Goal: Transaction & Acquisition: Book appointment/travel/reservation

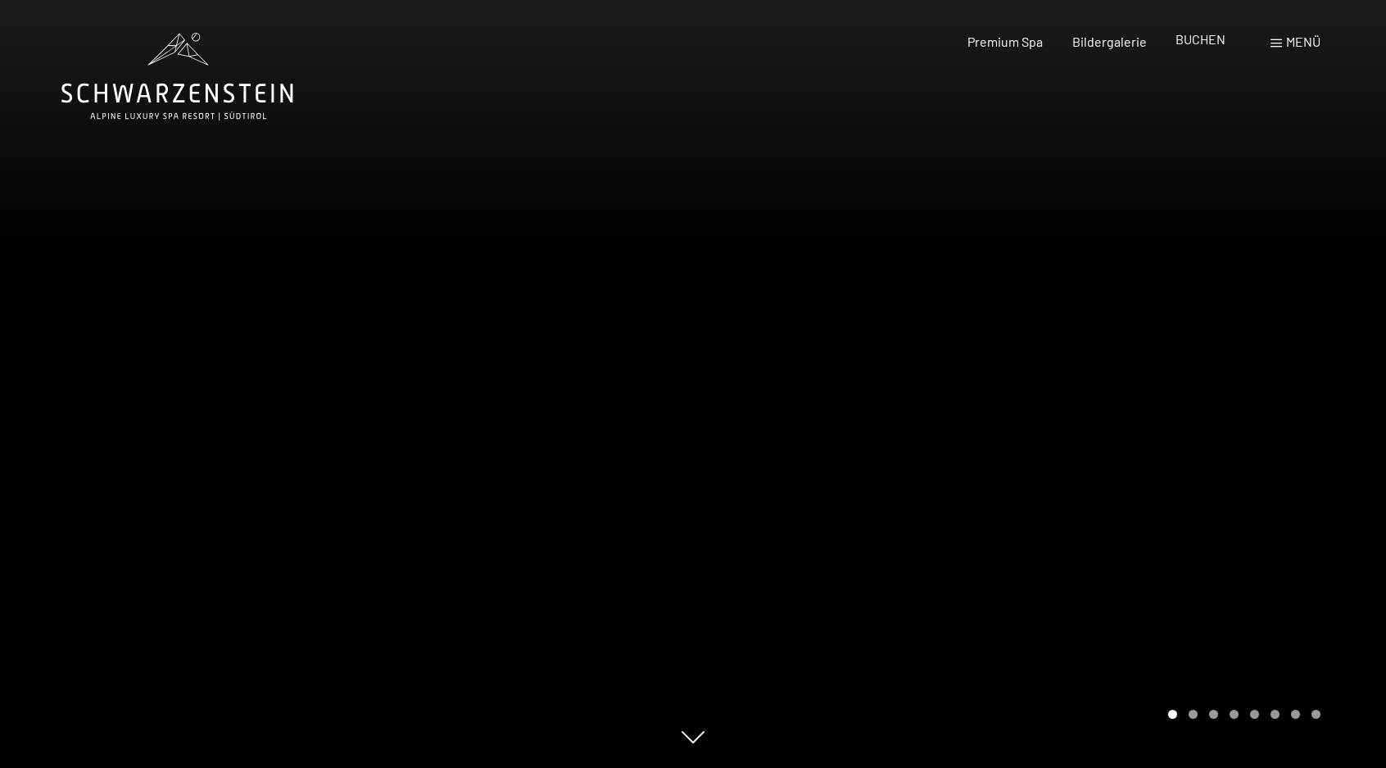
click at [1188, 48] on div "BUCHEN" at bounding box center [1200, 39] width 50 height 18
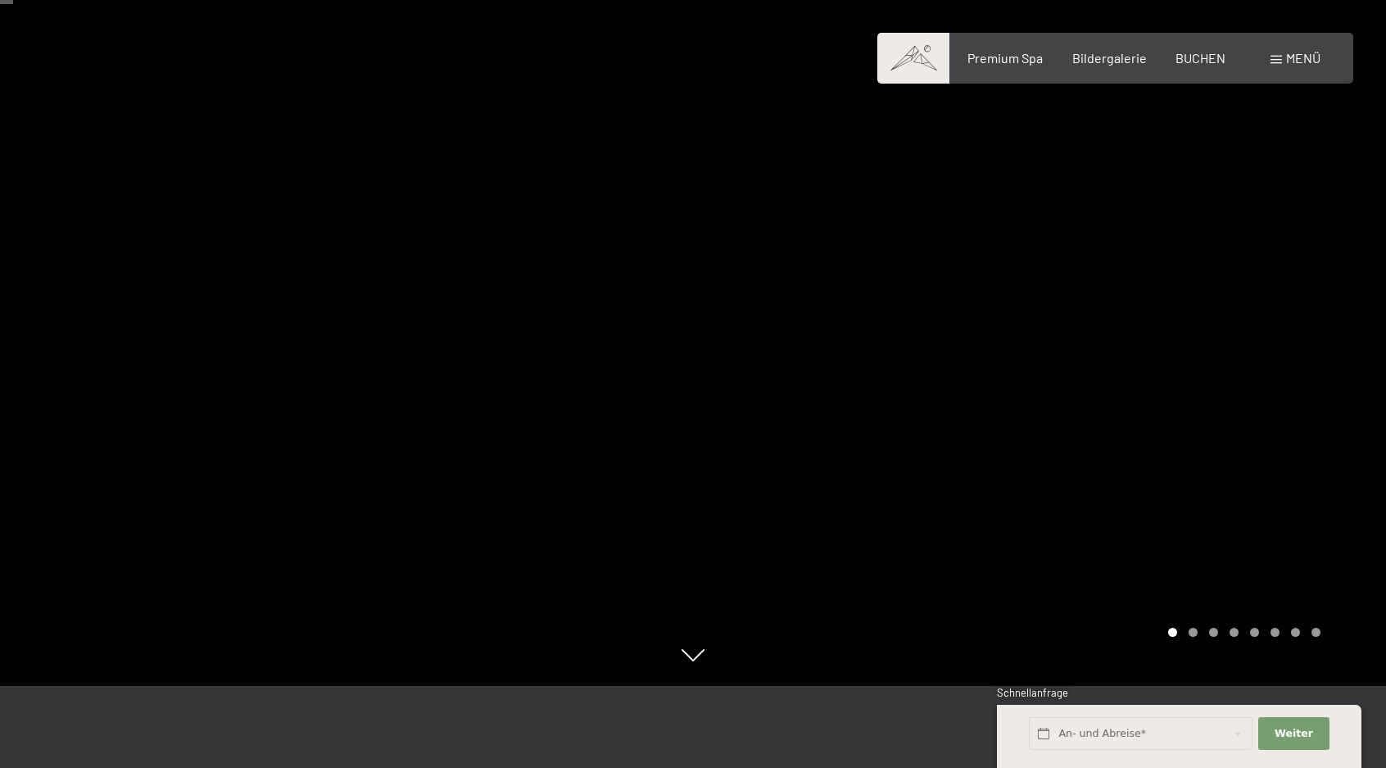
scroll to position [109, 0]
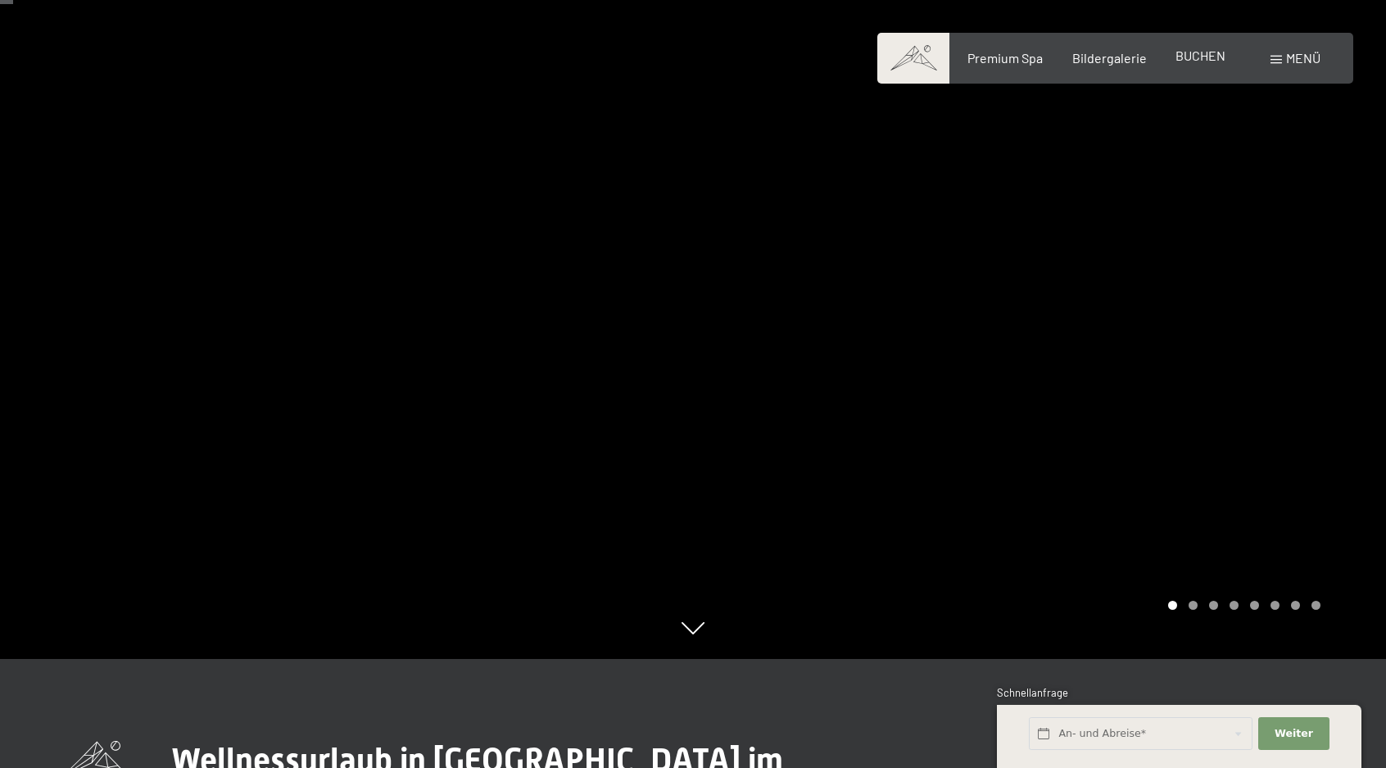
click at [1206, 62] on span "BUCHEN" at bounding box center [1200, 56] width 50 height 16
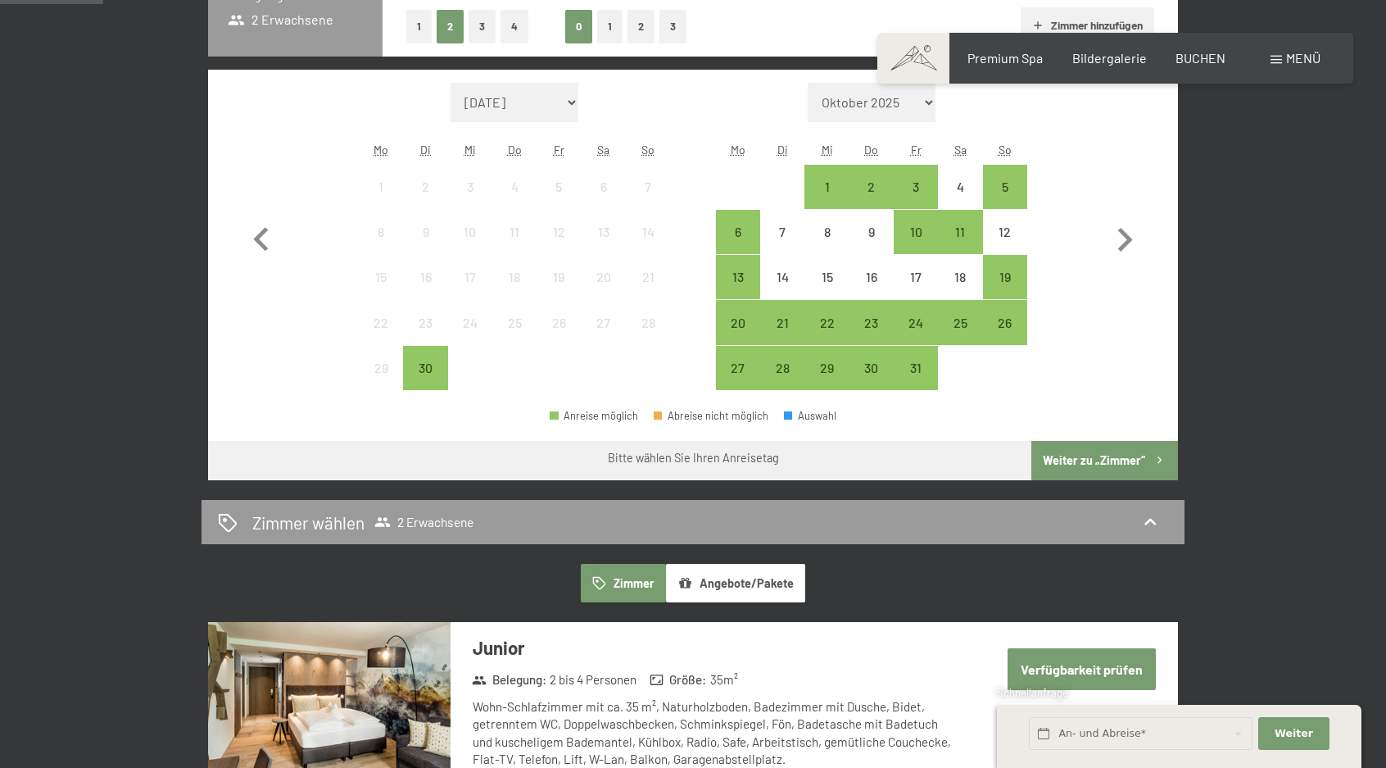
scroll to position [405, 0]
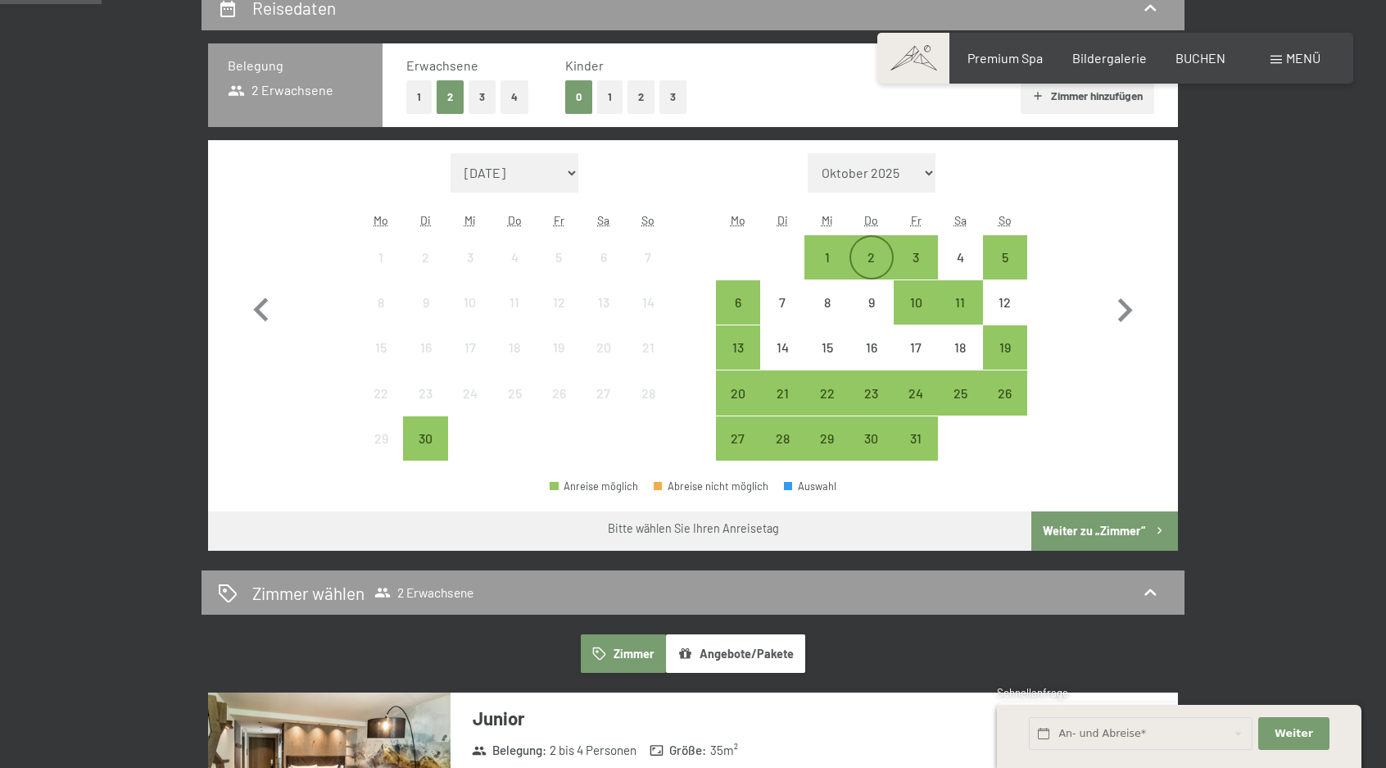
click at [863, 249] on div "2" at bounding box center [871, 257] width 41 height 41
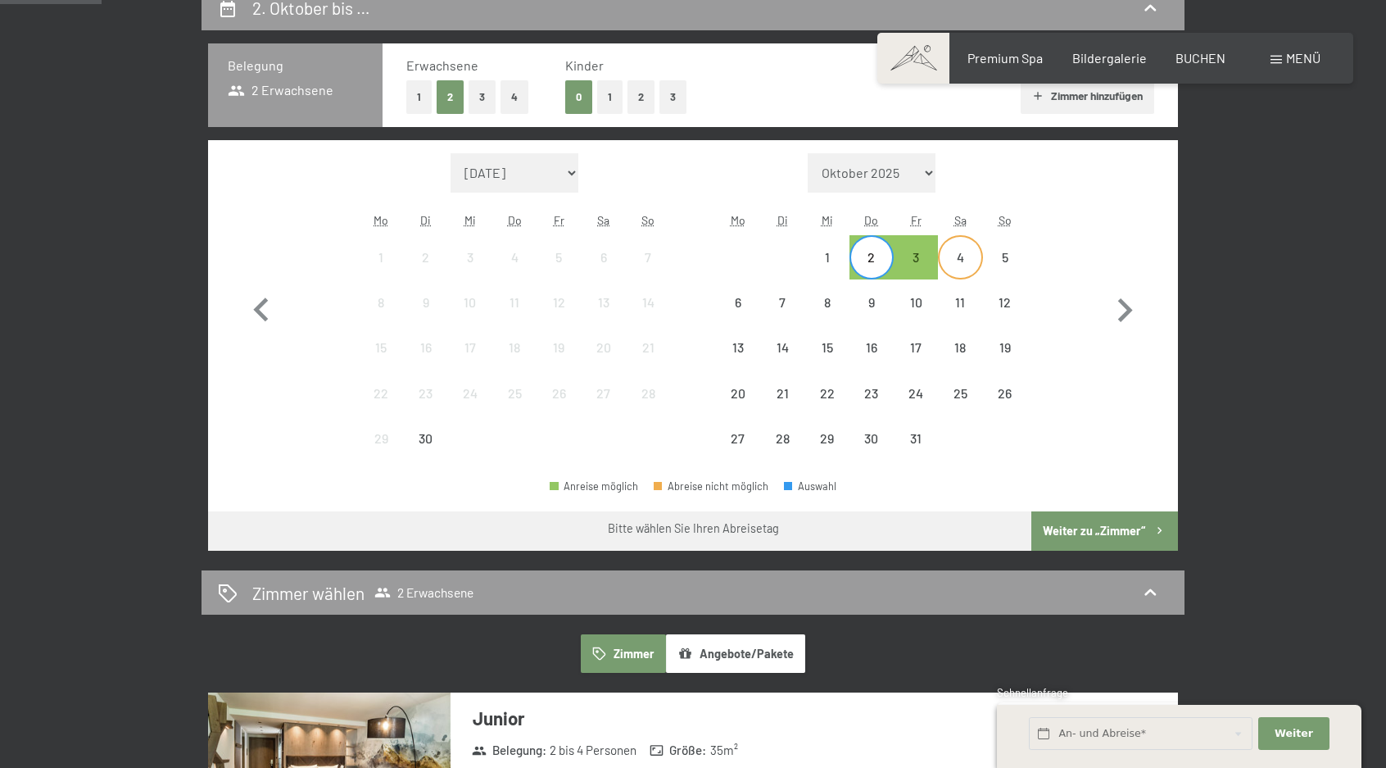
click at [955, 251] on div "4" at bounding box center [960, 271] width 41 height 41
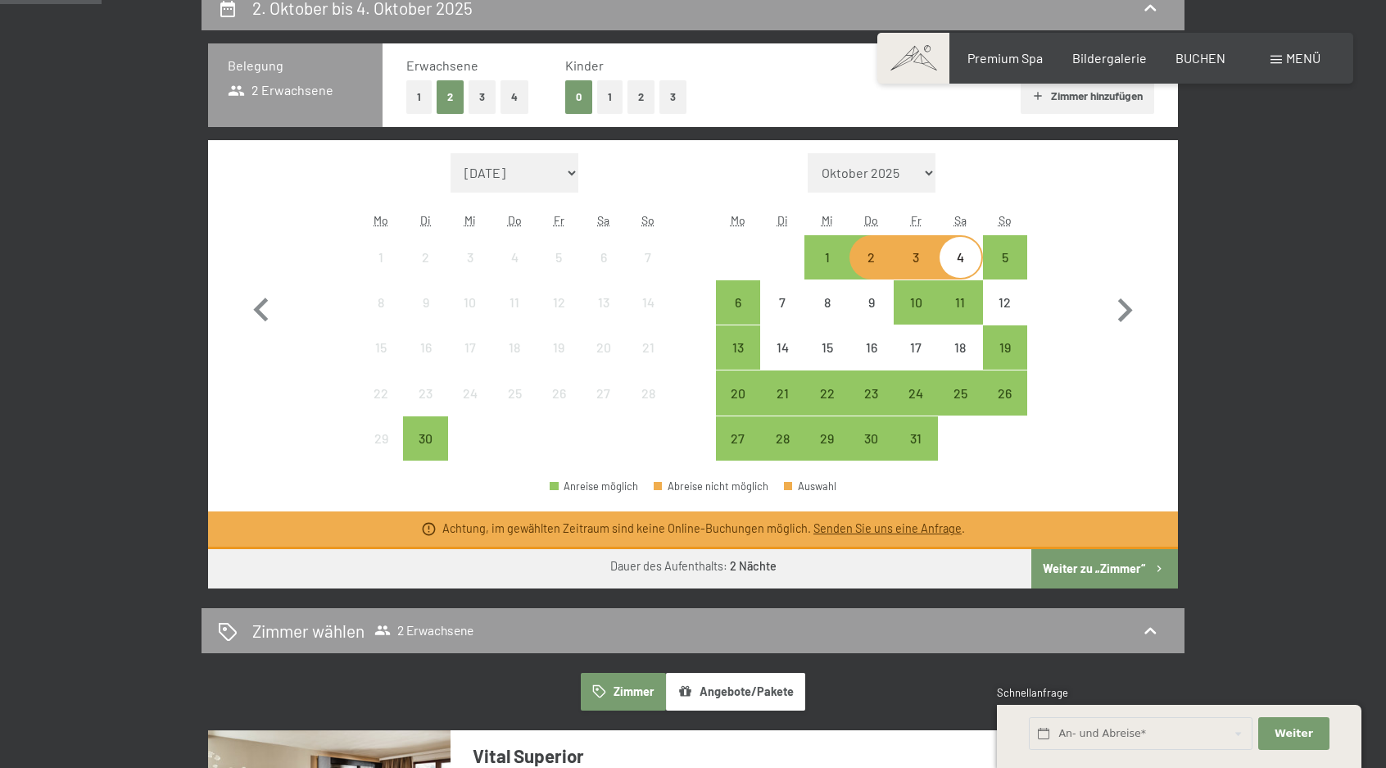
click at [879, 269] on div "2" at bounding box center [871, 271] width 41 height 41
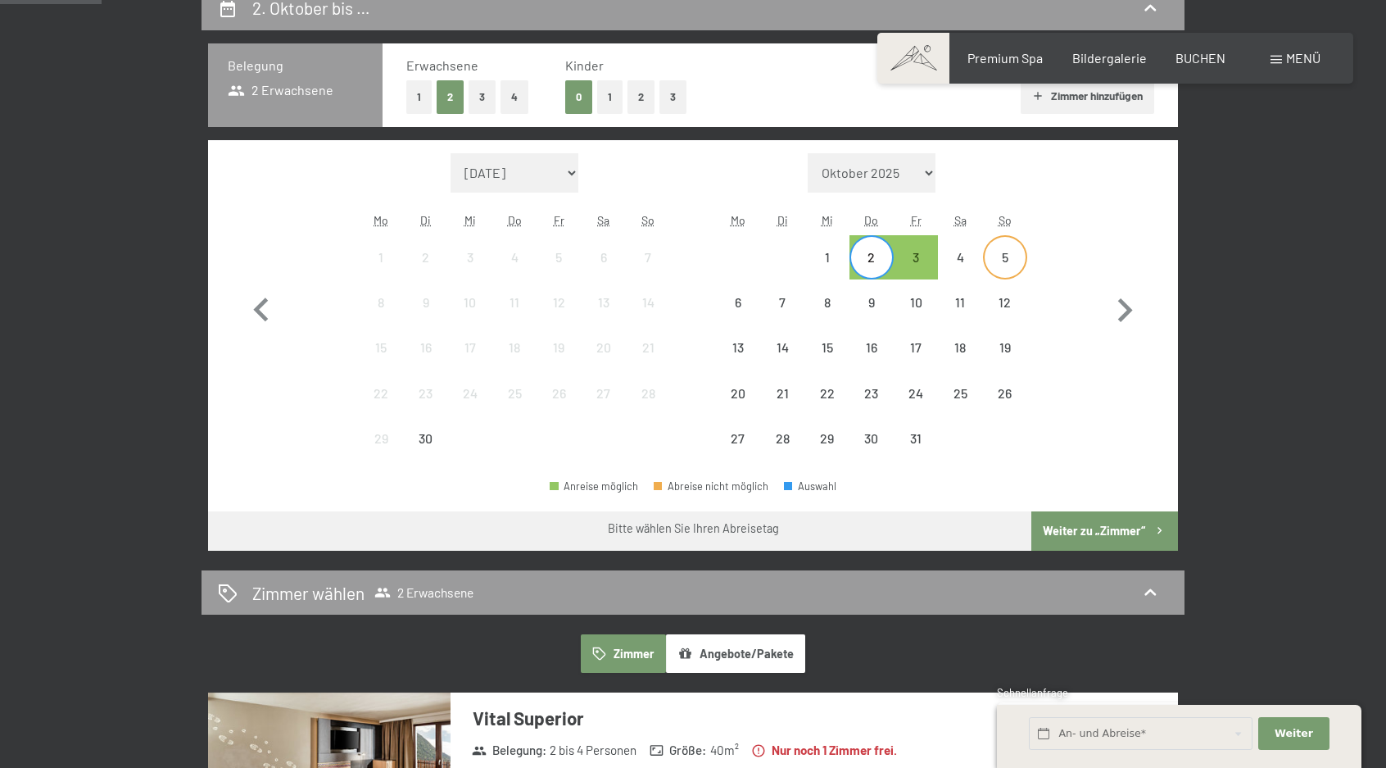
click at [992, 254] on div "5" at bounding box center [1005, 271] width 41 height 41
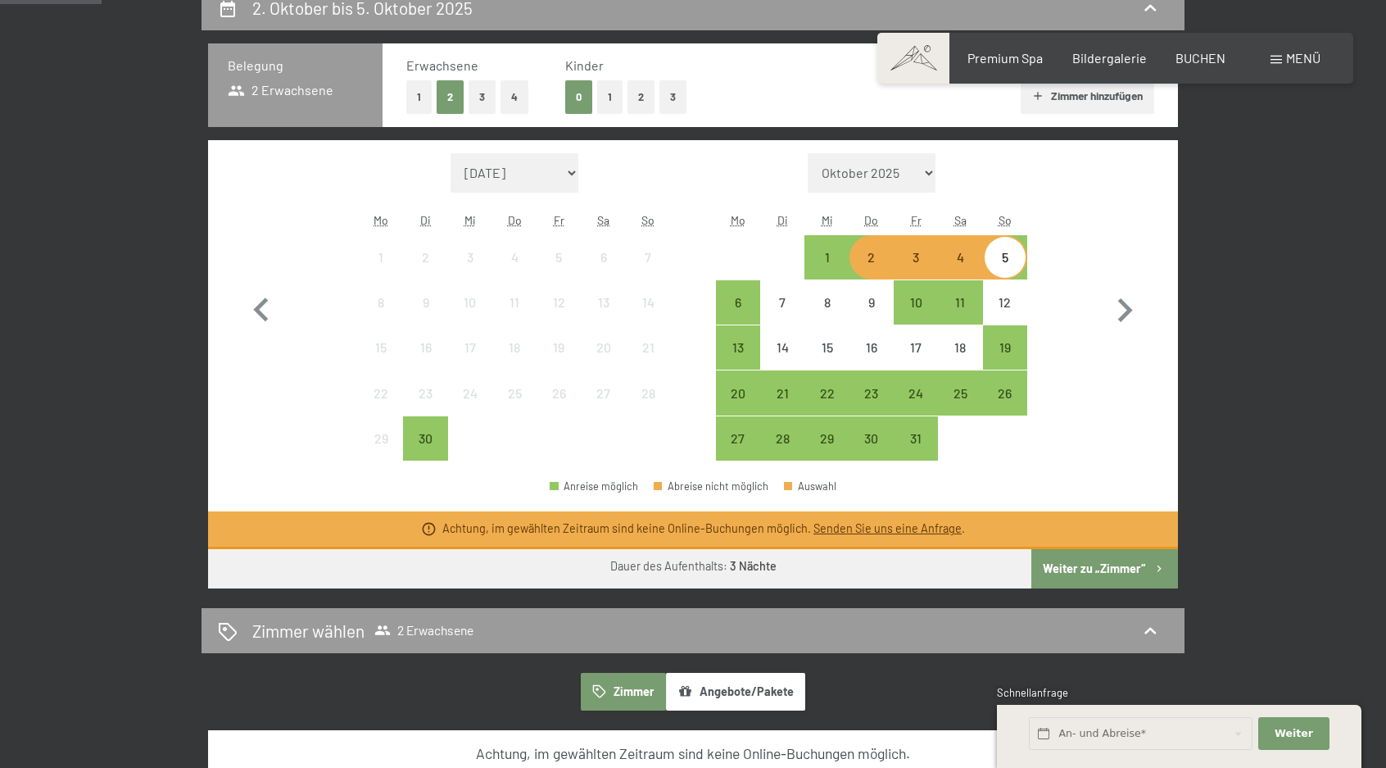
click at [866, 265] on div "2" at bounding box center [871, 271] width 41 height 41
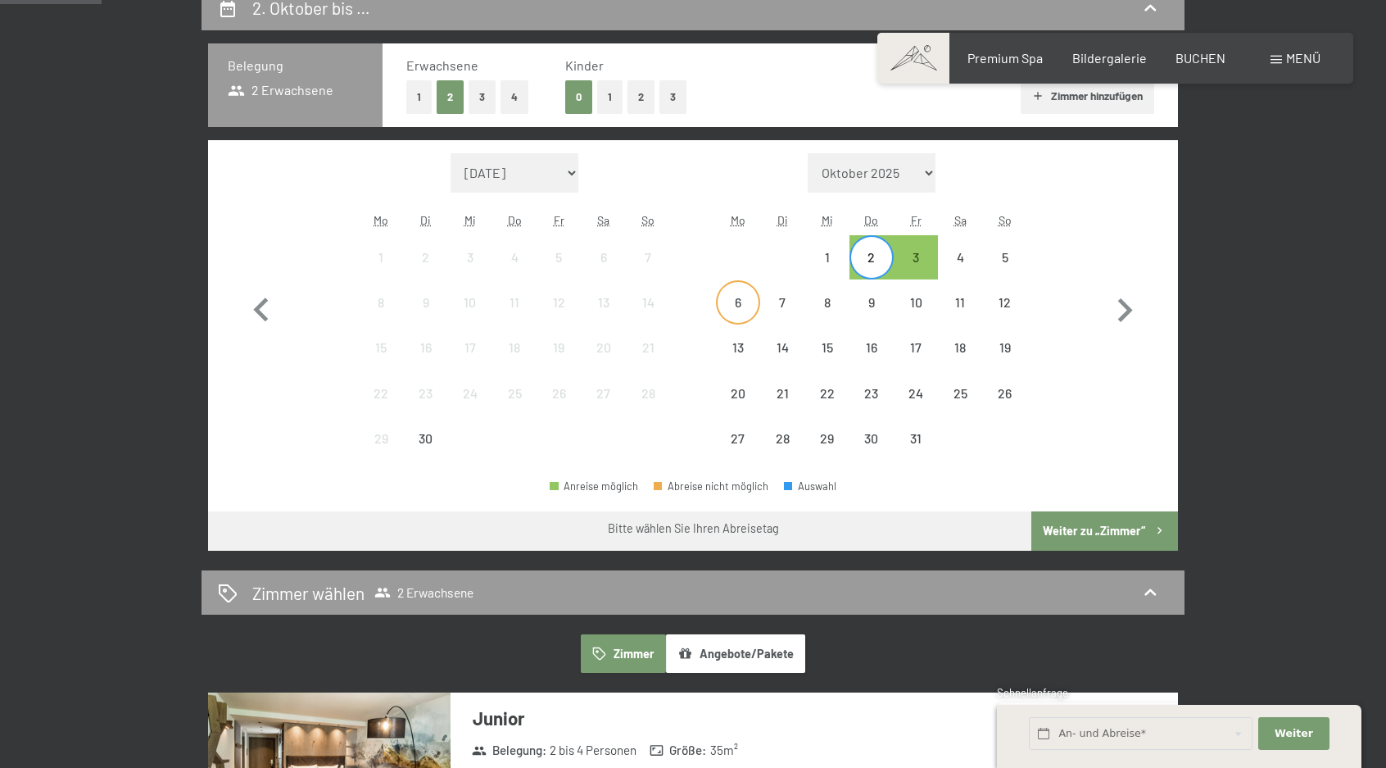
click at [728, 310] on div "6" at bounding box center [738, 316] width 41 height 41
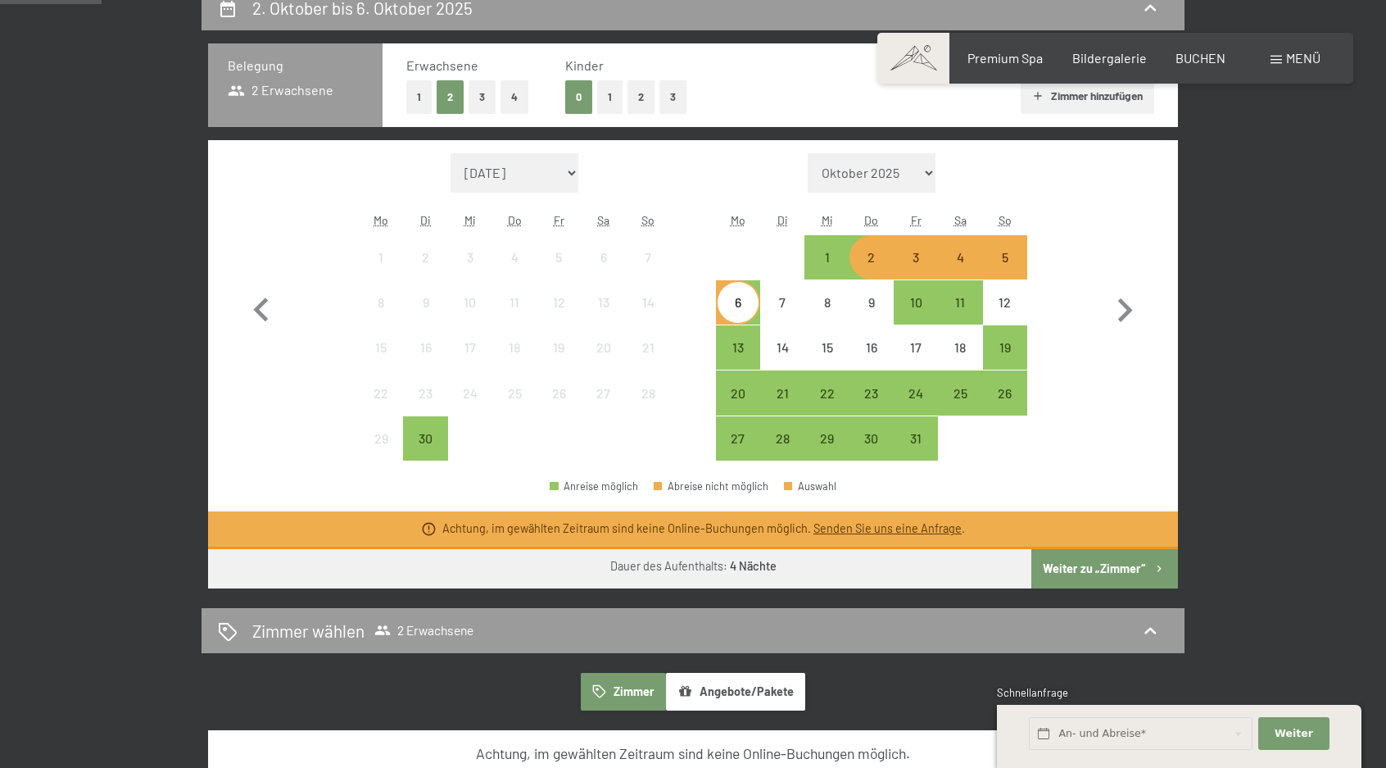
click at [874, 265] on div "2" at bounding box center [871, 271] width 41 height 41
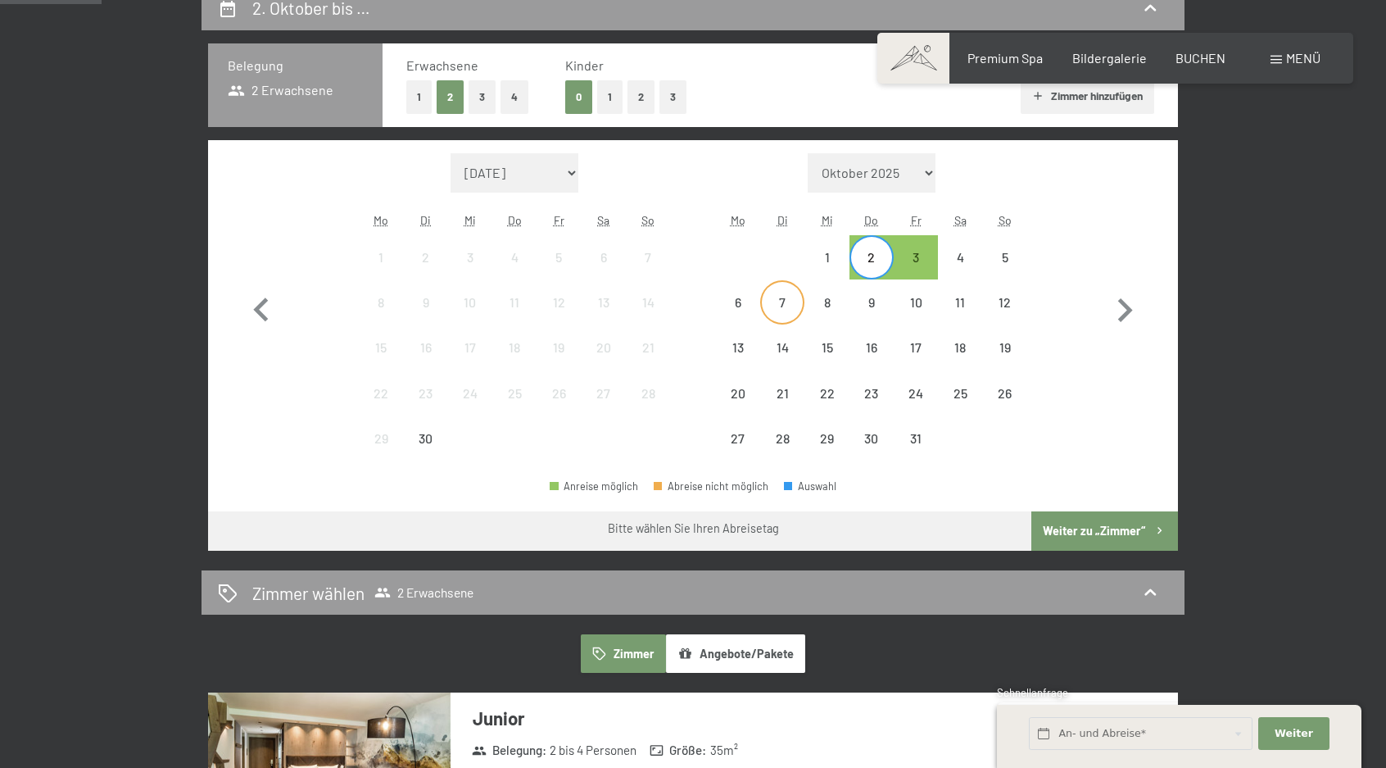
click at [787, 311] on div "7" at bounding box center [782, 316] width 41 height 41
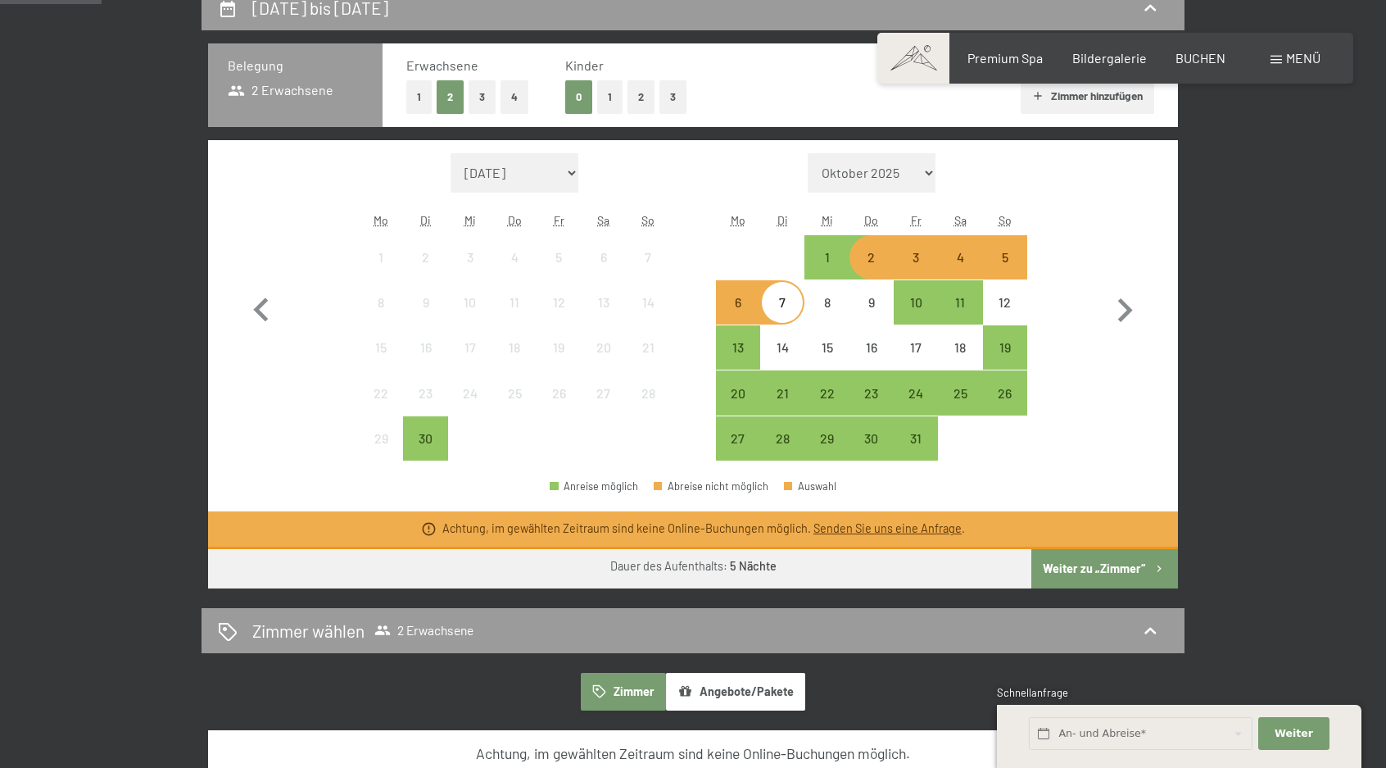
click at [868, 263] on div "2" at bounding box center [871, 271] width 41 height 41
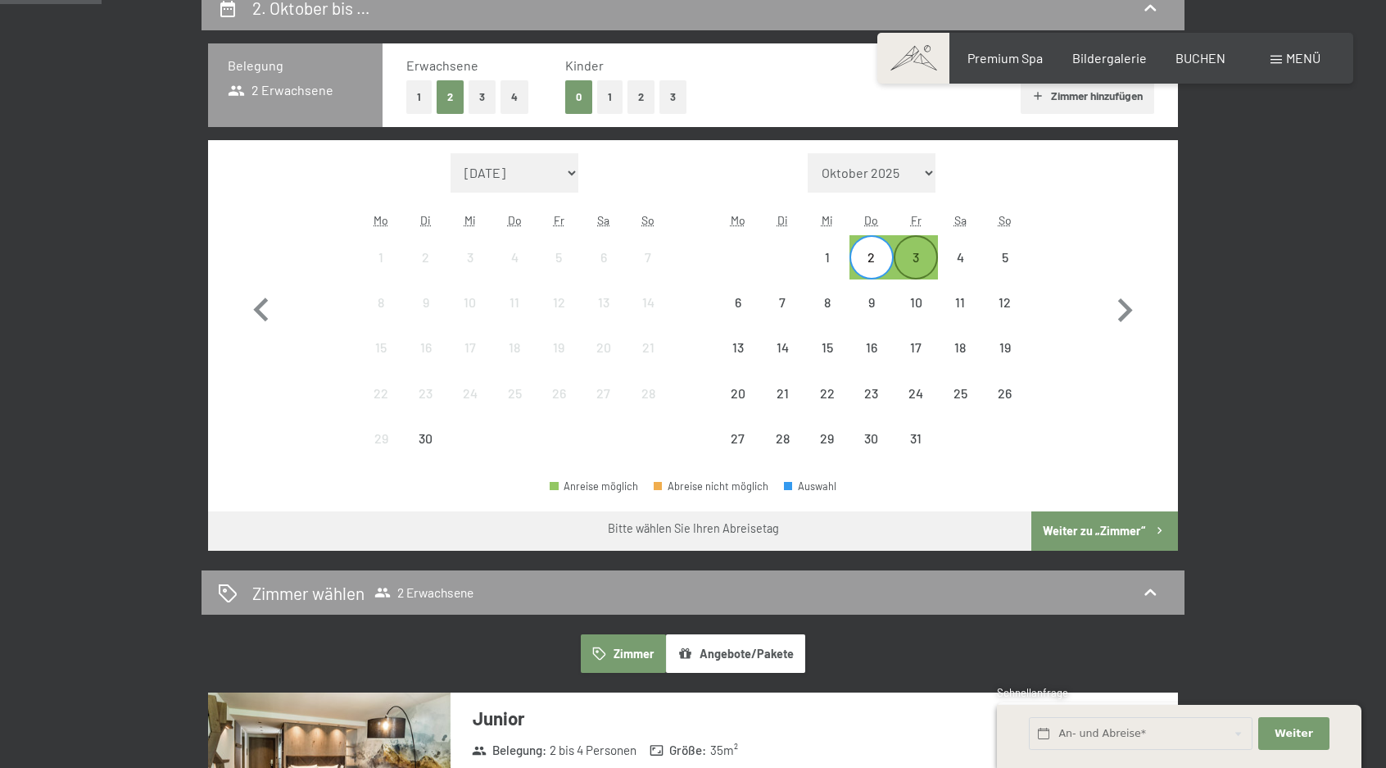
click at [906, 261] on div "3" at bounding box center [915, 271] width 41 height 41
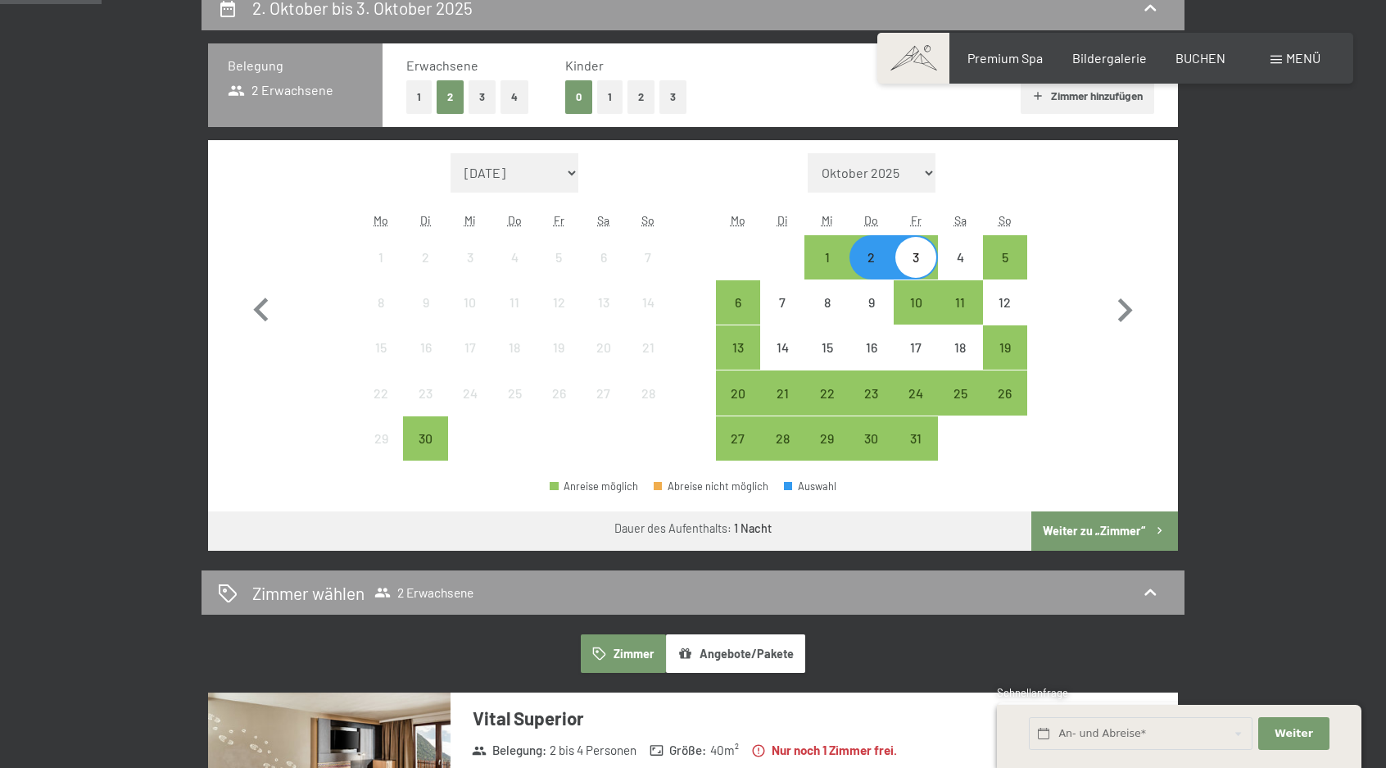
click at [1116, 536] on button "Weiter zu „Zimmer“" at bounding box center [1104, 530] width 147 height 39
